Goal: Find specific page/section: Find specific page/section

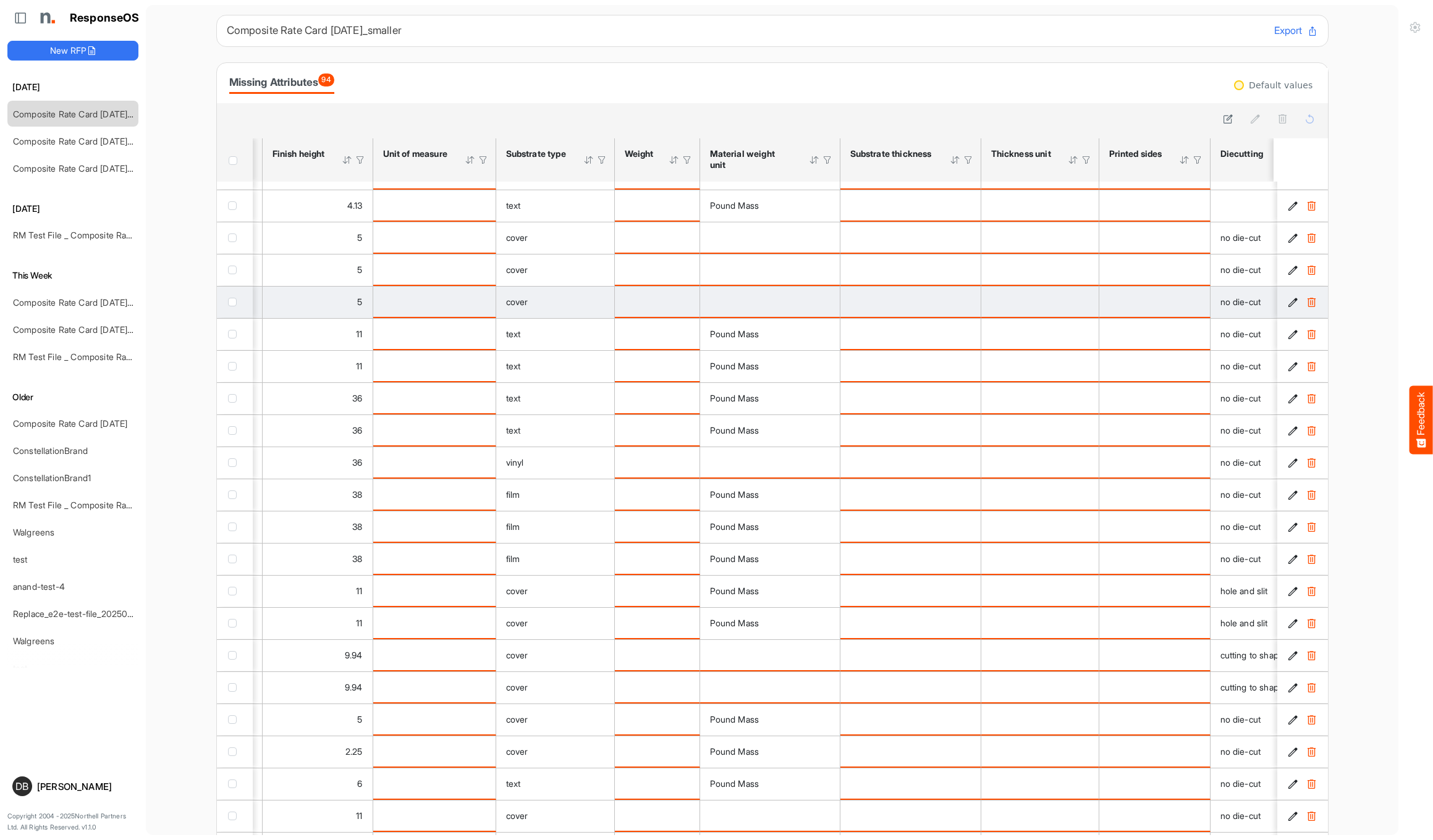
scroll to position [0, 301]
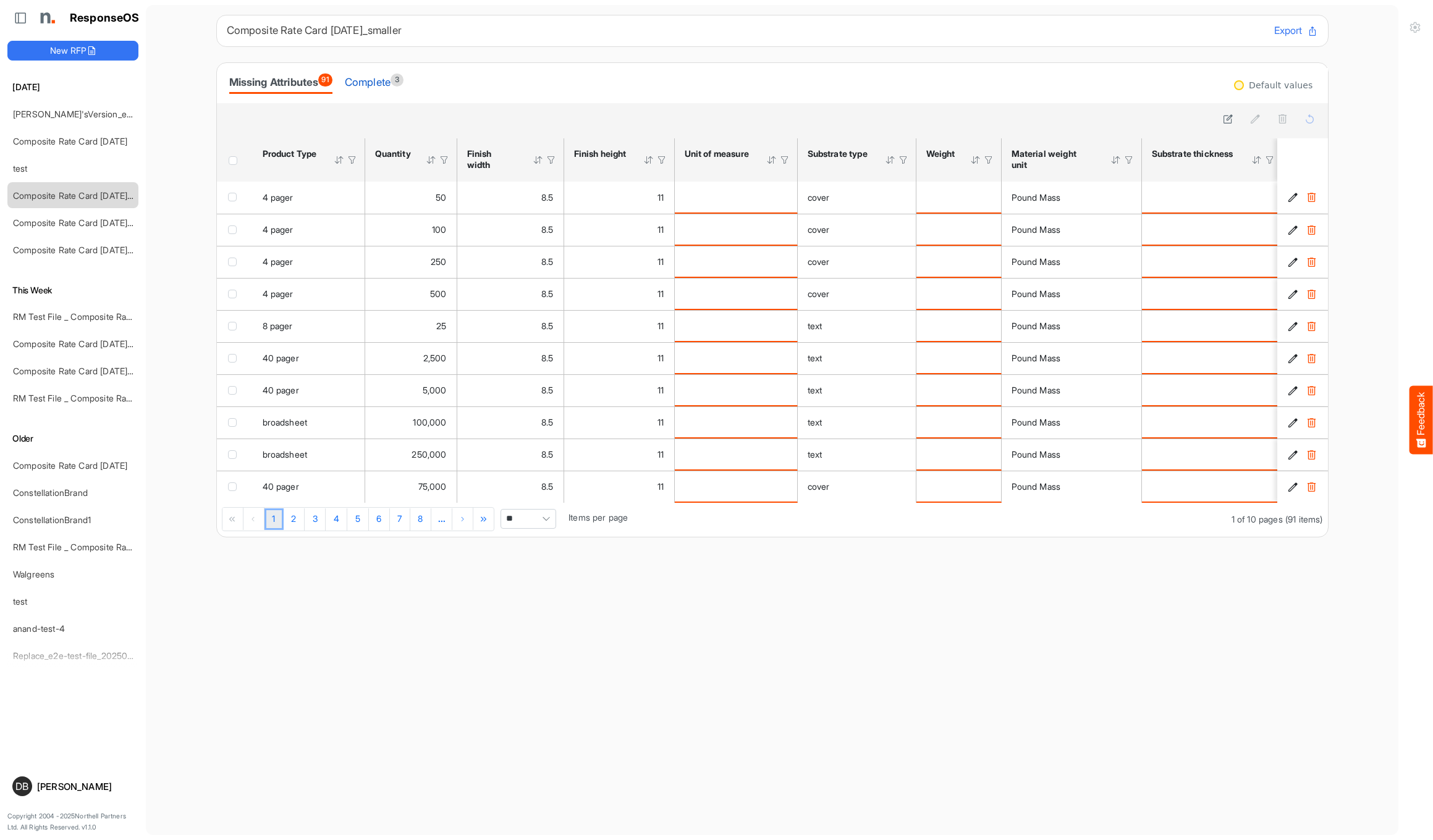
click at [388, 82] on div "Complete 3" at bounding box center [374, 82] width 59 height 17
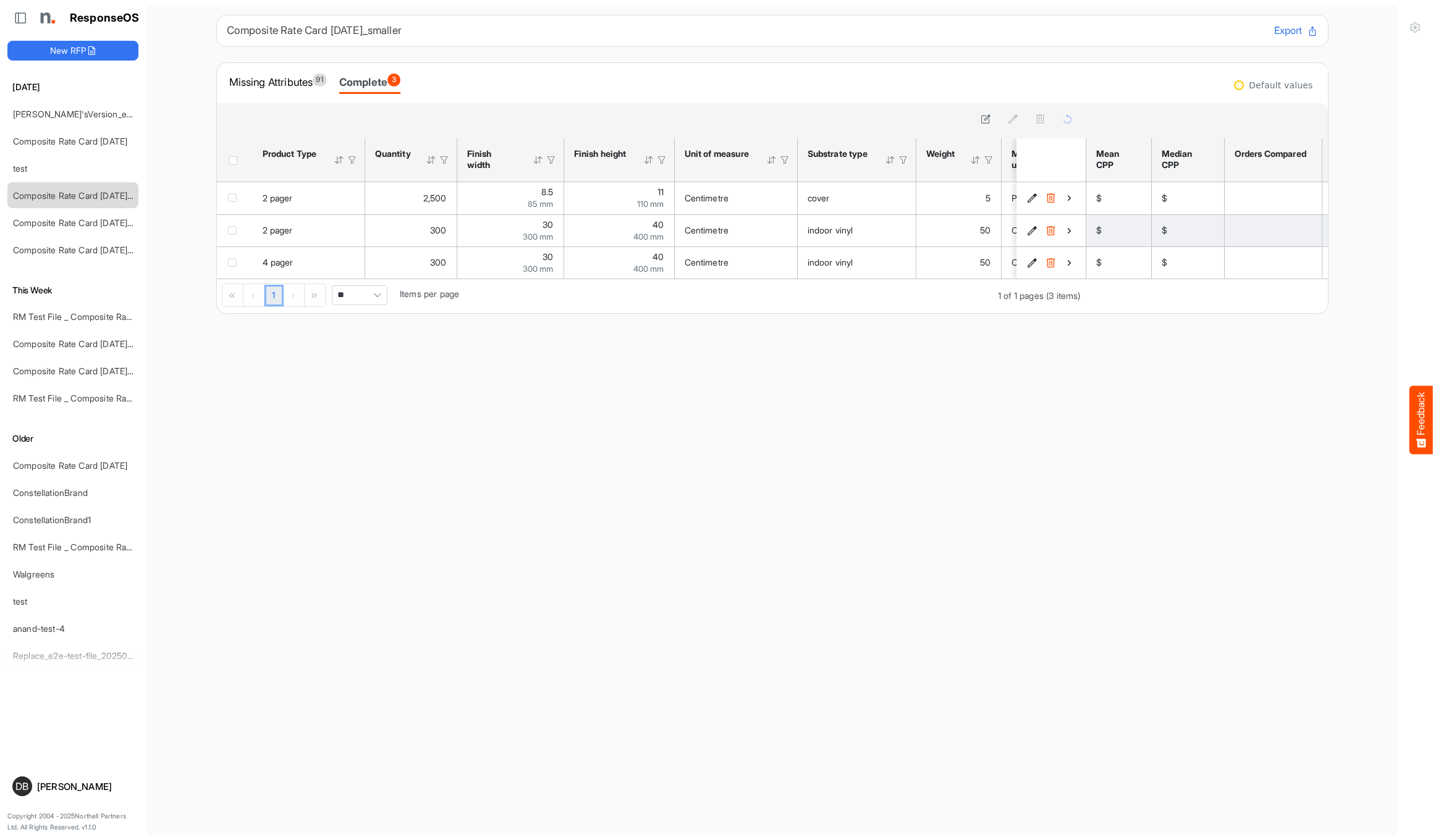
scroll to position [1, 0]
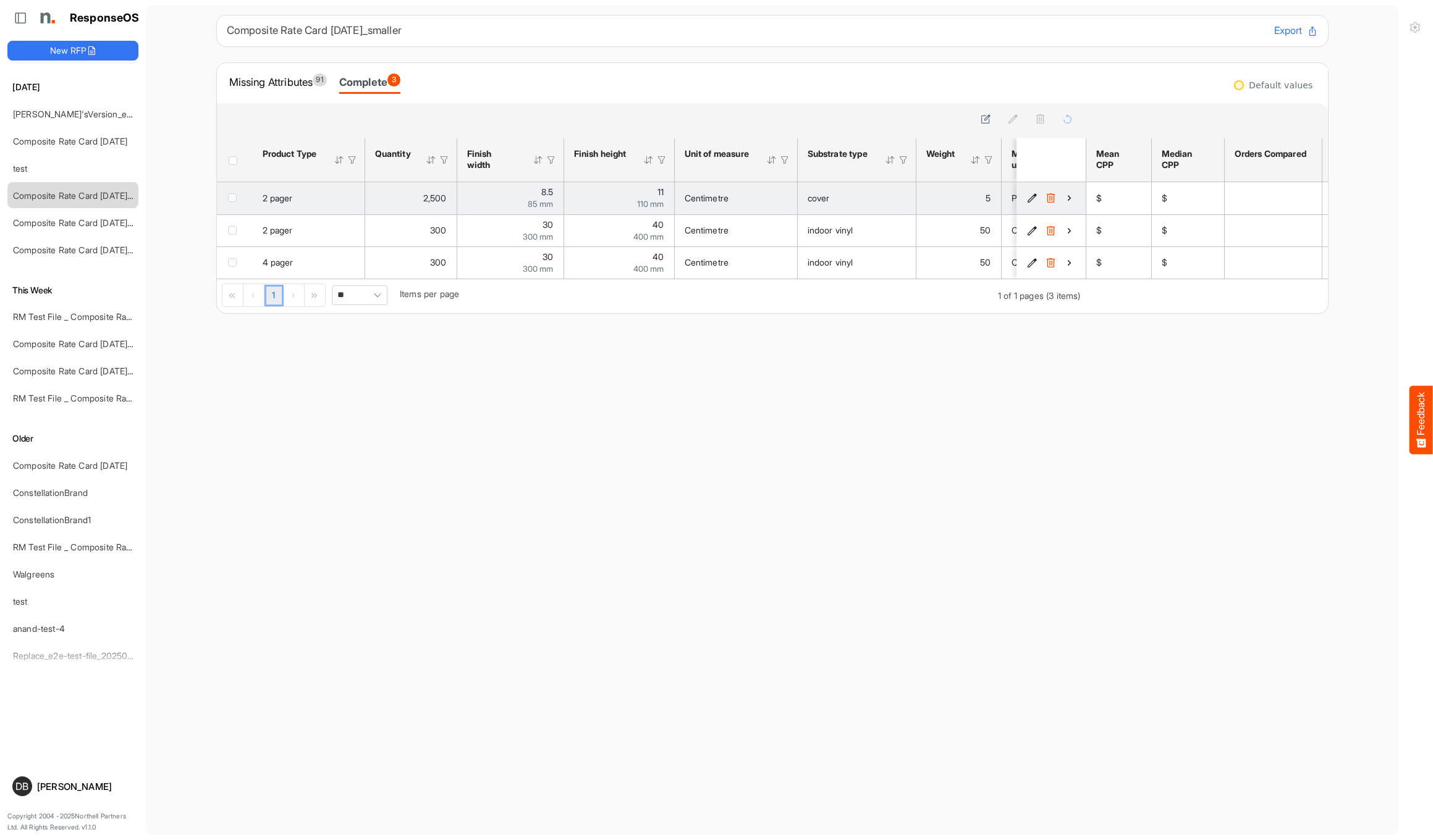
click at [1068, 196] on icon "4ae038aa-2ef1-429e-a650-21726d45d1e6 is template cell Column Header" at bounding box center [1069, 198] width 11 height 11
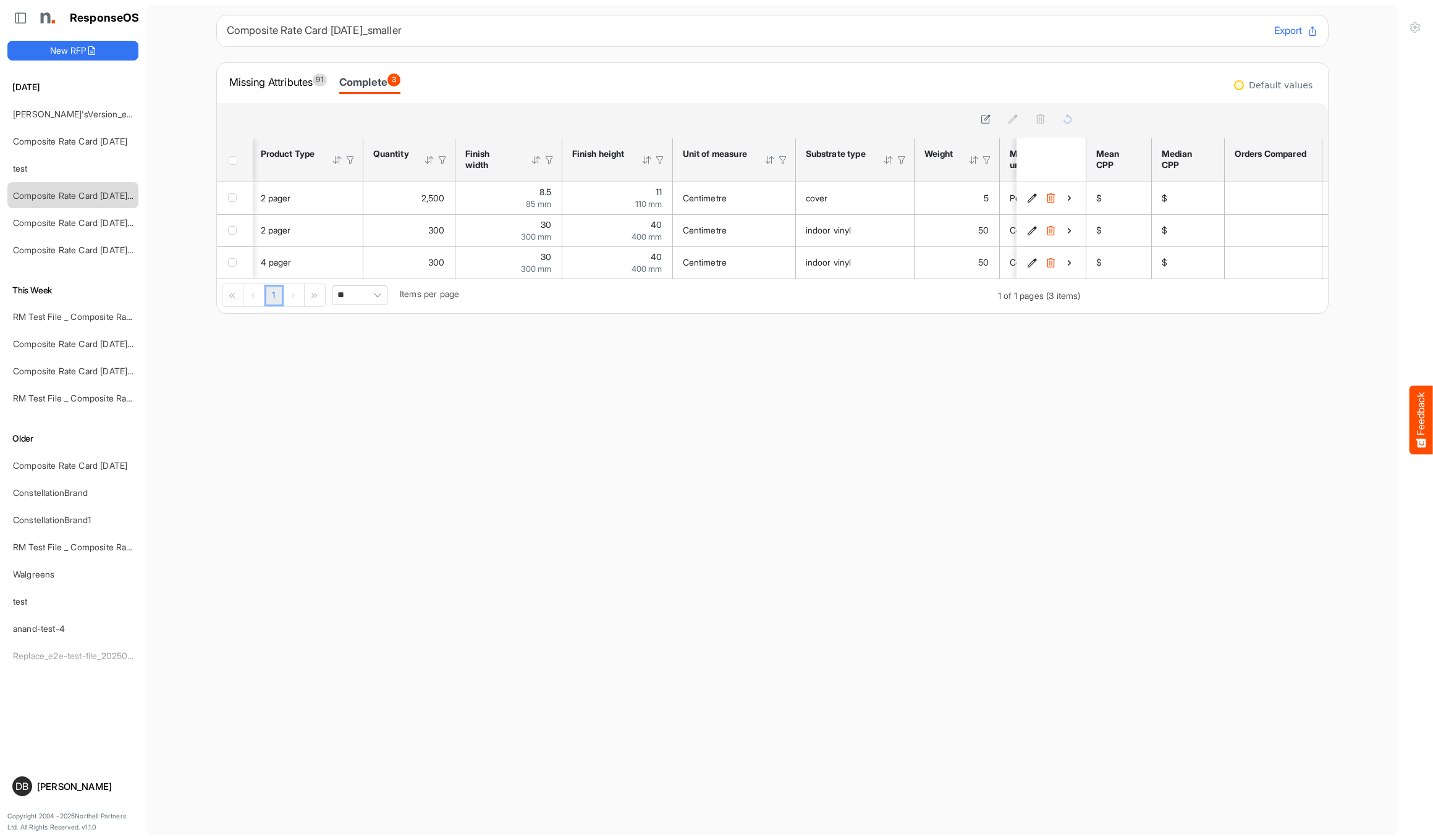
scroll to position [-1, 1]
click at [274, 85] on div "Missing Attributes 91" at bounding box center [278, 82] width 98 height 17
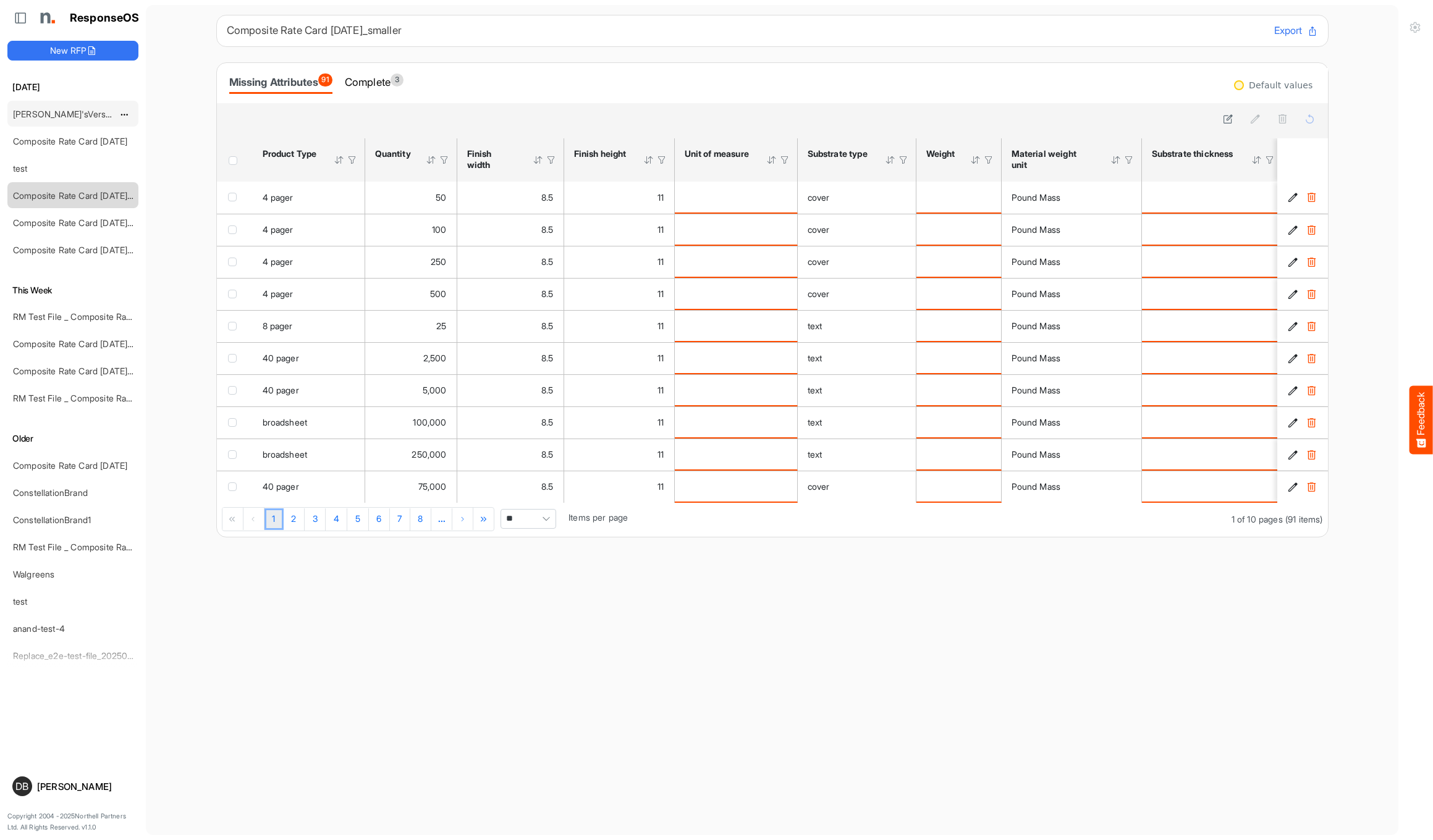
drag, startPoint x: 55, startPoint y: 111, endPoint x: 68, endPoint y: 116, distance: 13.9
click at [55, 111] on link "[PERSON_NAME]'sVersion_e2e-test-file_20250604_111803" at bounding box center [129, 114] width 231 height 11
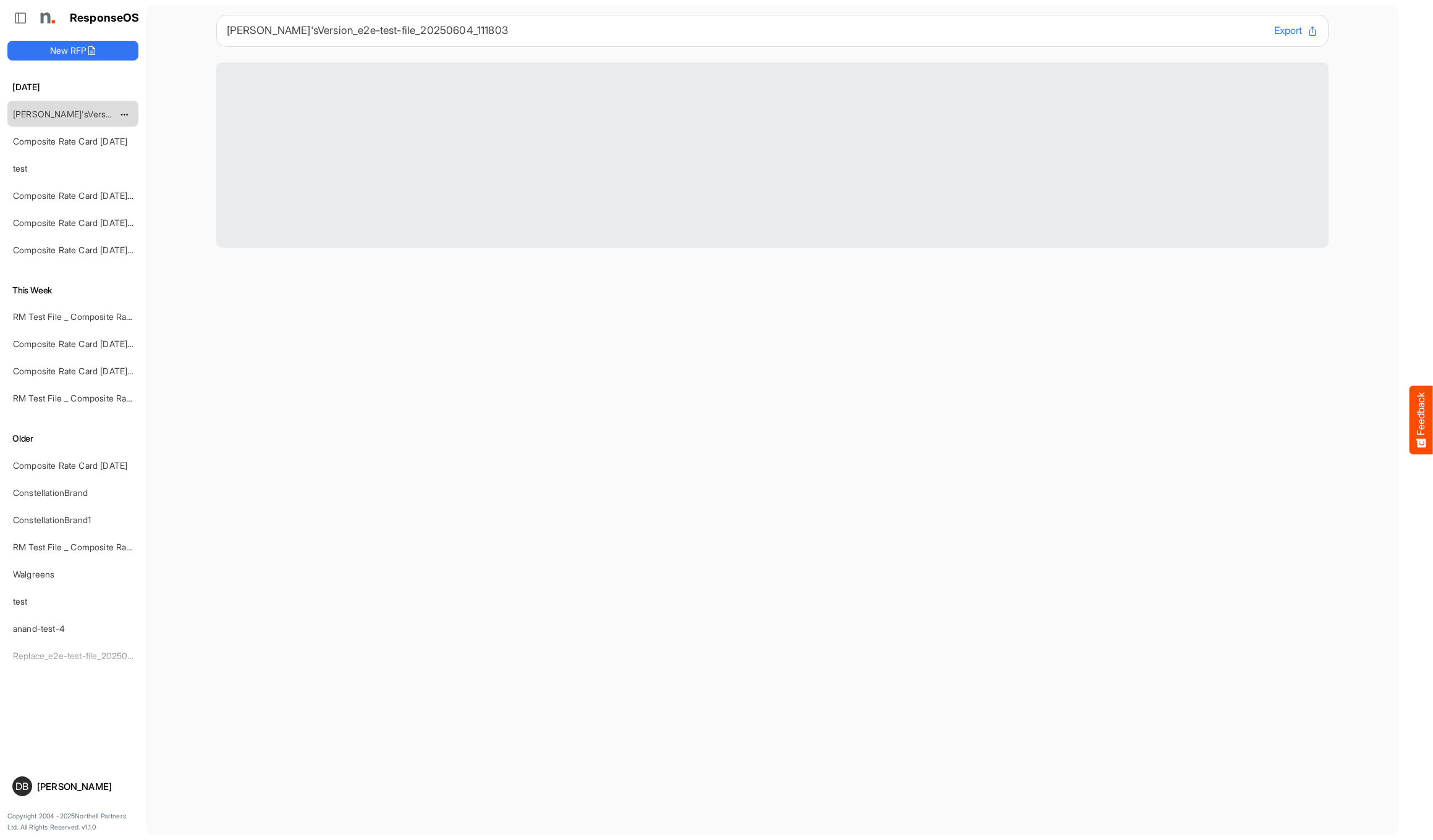
click at [69, 114] on link "[PERSON_NAME]'sVersion_e2e-test-file_20250604_111803" at bounding box center [129, 114] width 231 height 11
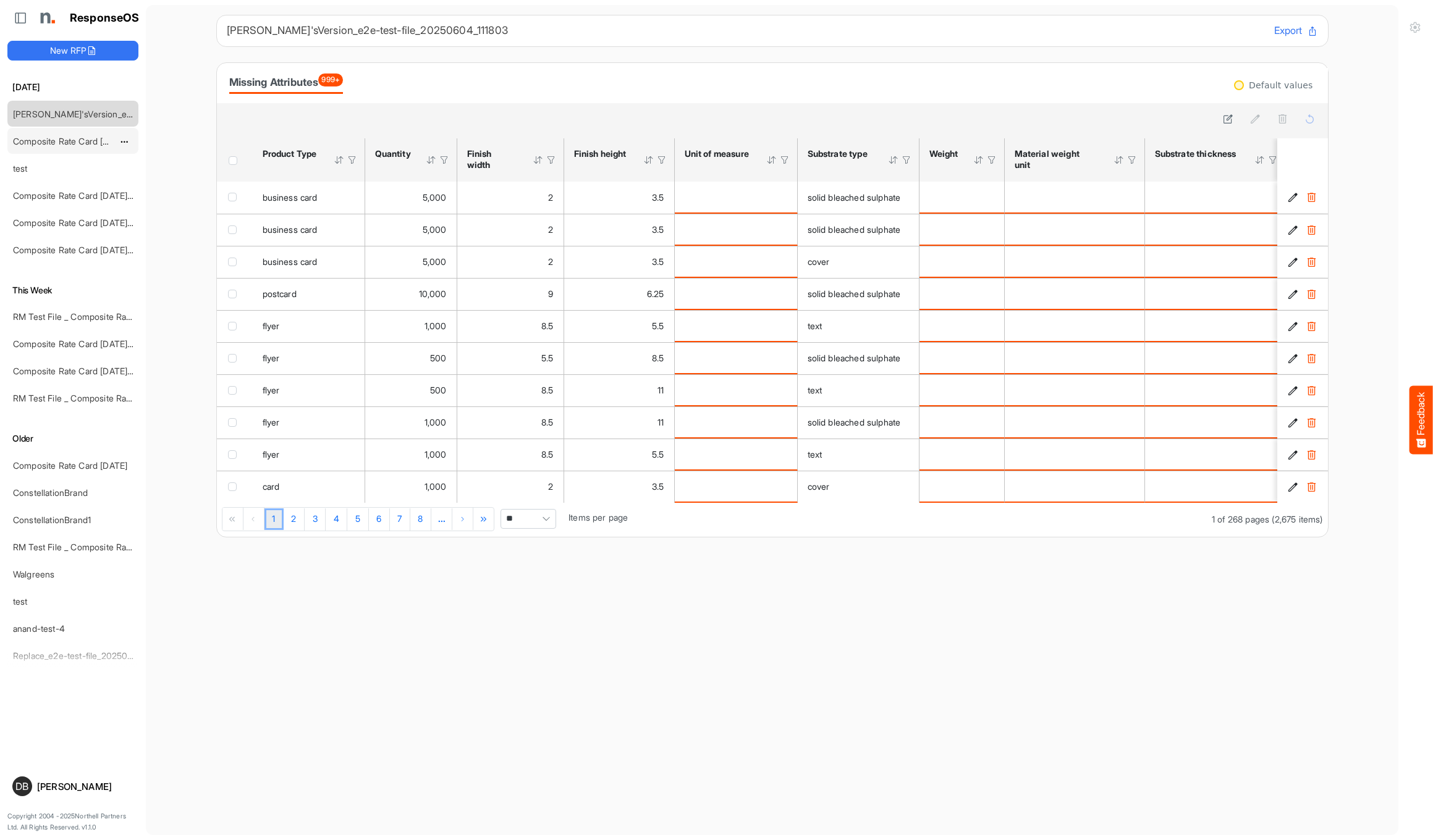
click at [86, 136] on link "Composite Rate Card [DATE]" at bounding box center [70, 141] width 114 height 11
click at [83, 141] on link "Composite Rate Card [DATE]" at bounding box center [70, 141] width 114 height 11
